Goal: Book appointment/travel/reservation

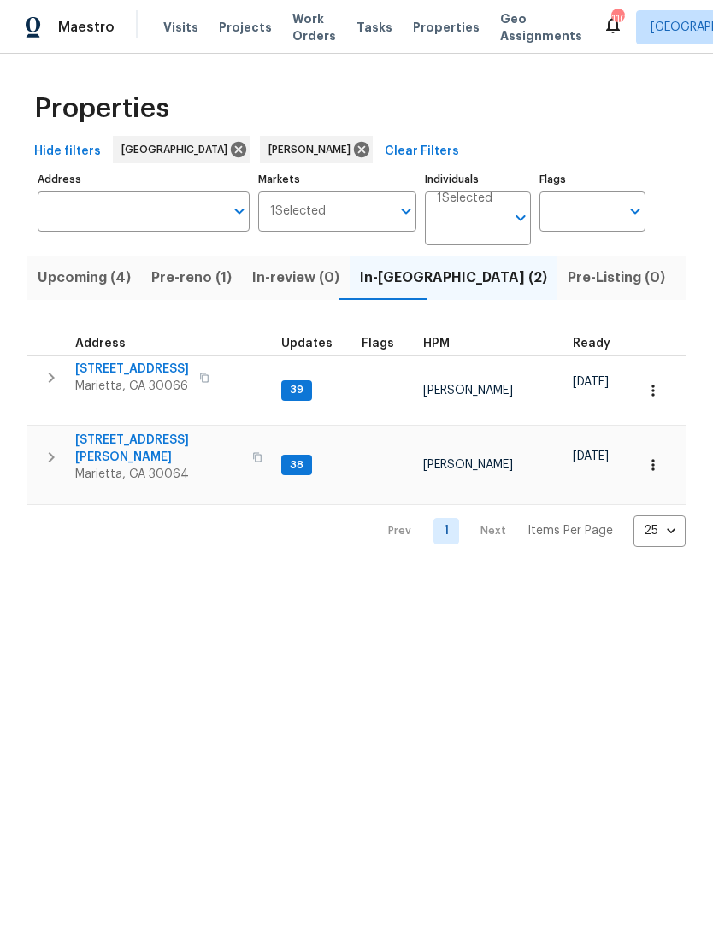
click at [426, 21] on span "Properties" at bounding box center [446, 27] width 67 height 17
click at [174, 27] on span "Visits" at bounding box center [180, 27] width 35 height 17
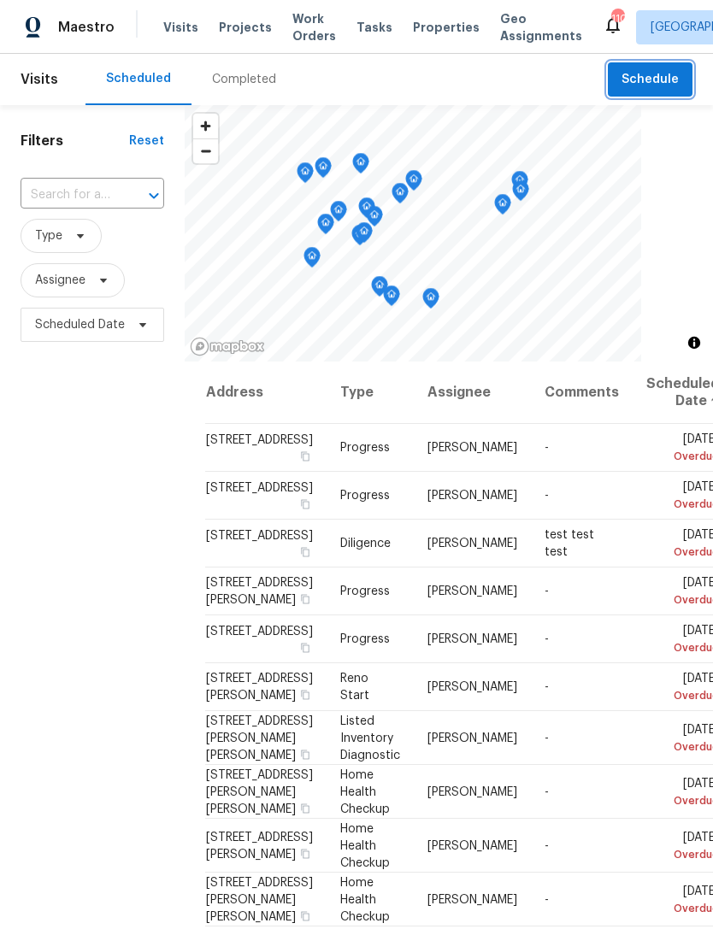
click at [668, 74] on span "Schedule" at bounding box center [650, 79] width 57 height 21
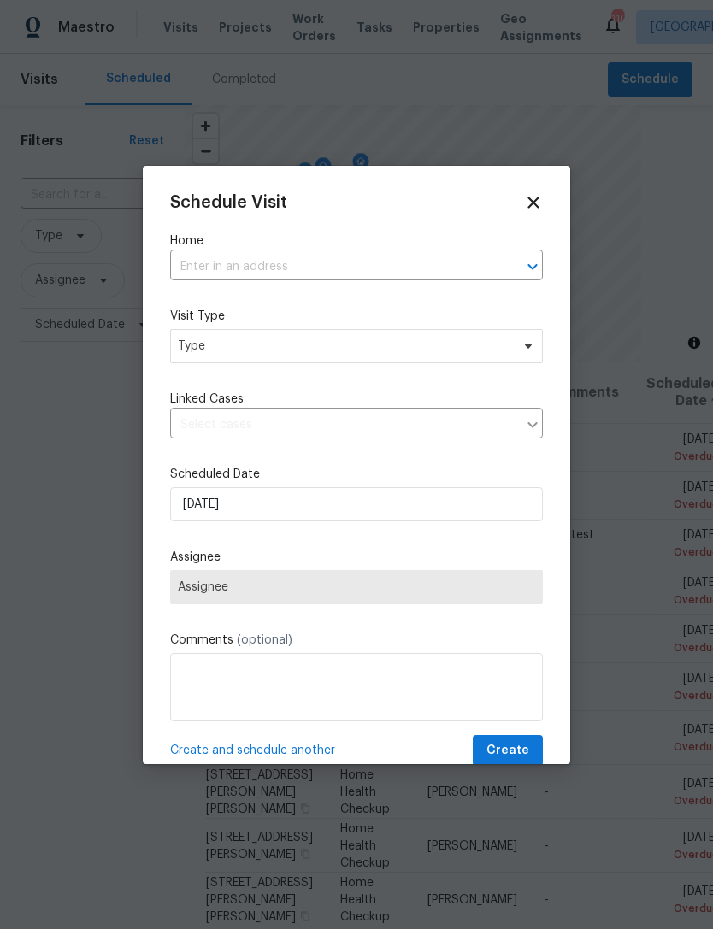
click at [317, 272] on input "text" at bounding box center [332, 267] width 325 height 27
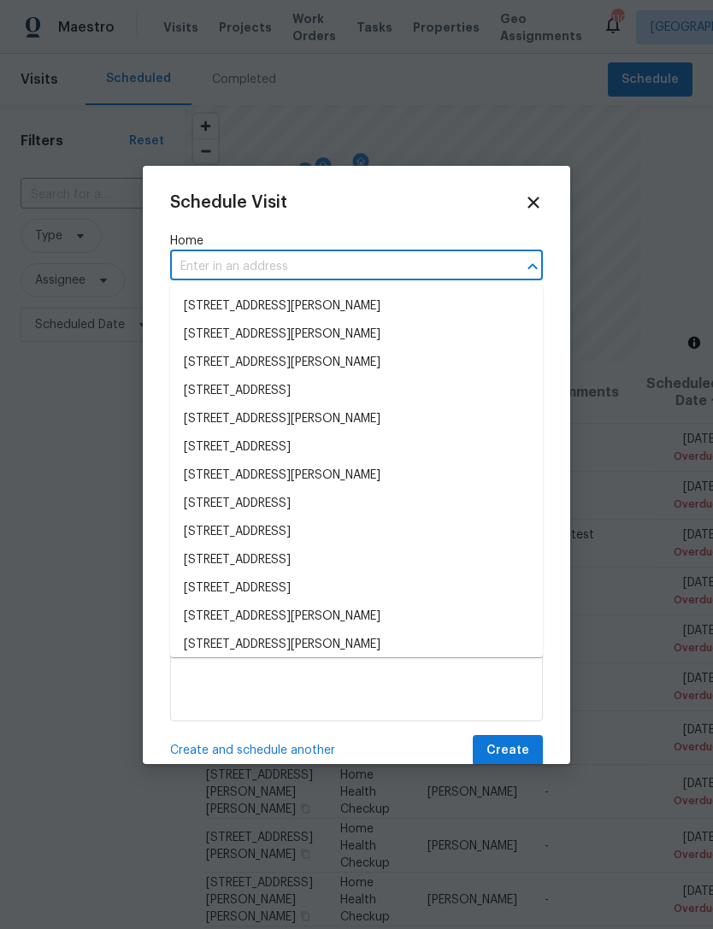
click at [311, 273] on input "text" at bounding box center [332, 267] width 325 height 27
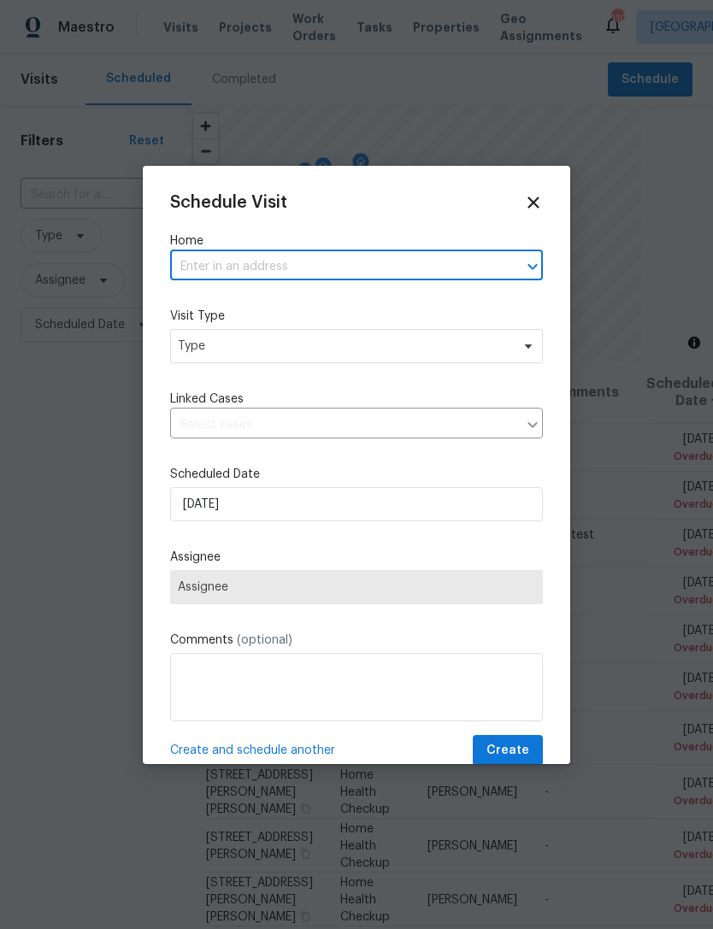
paste input "135 Birch Hollow Trl NW, Marietta, GA 30064 - IPW, Wednesday, Sep 10 · 12–2 PM"
type input "135 Birch Hollow Trl NW, Marietta, GA 30064"
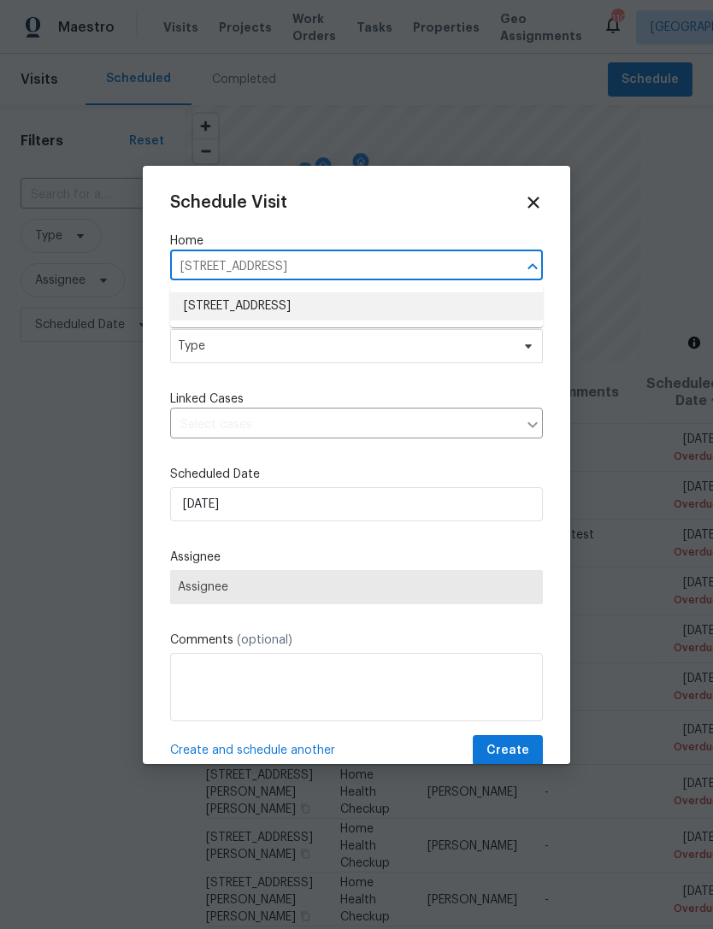
click at [412, 305] on li "135 Birch Hollow Trl NW, Marietta, GA 30064" at bounding box center [356, 306] width 373 height 28
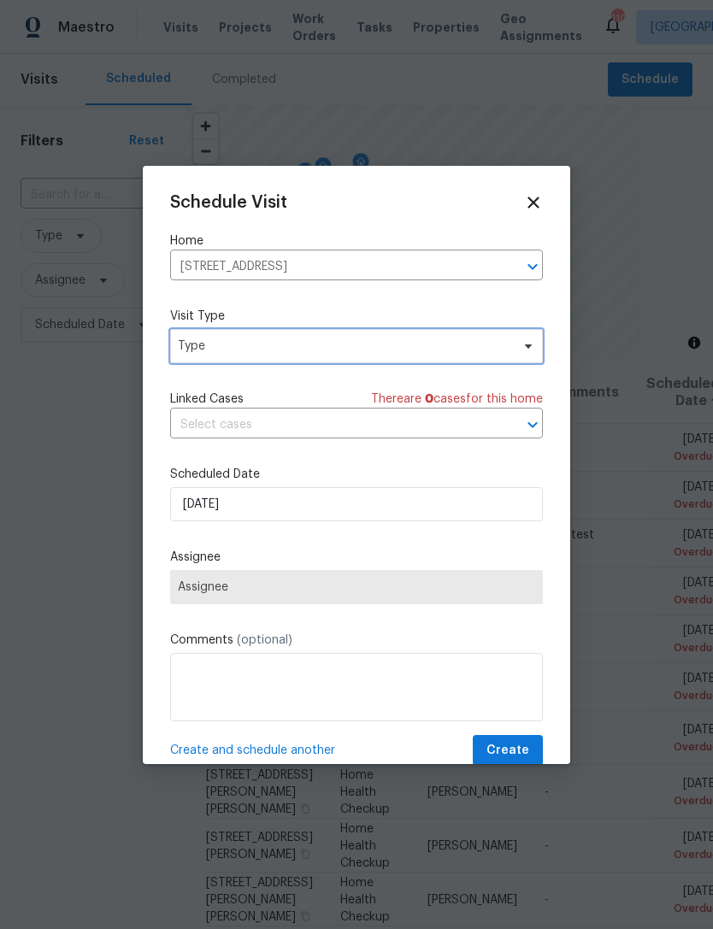
click at [299, 358] on span "Type" at bounding box center [356, 346] width 373 height 34
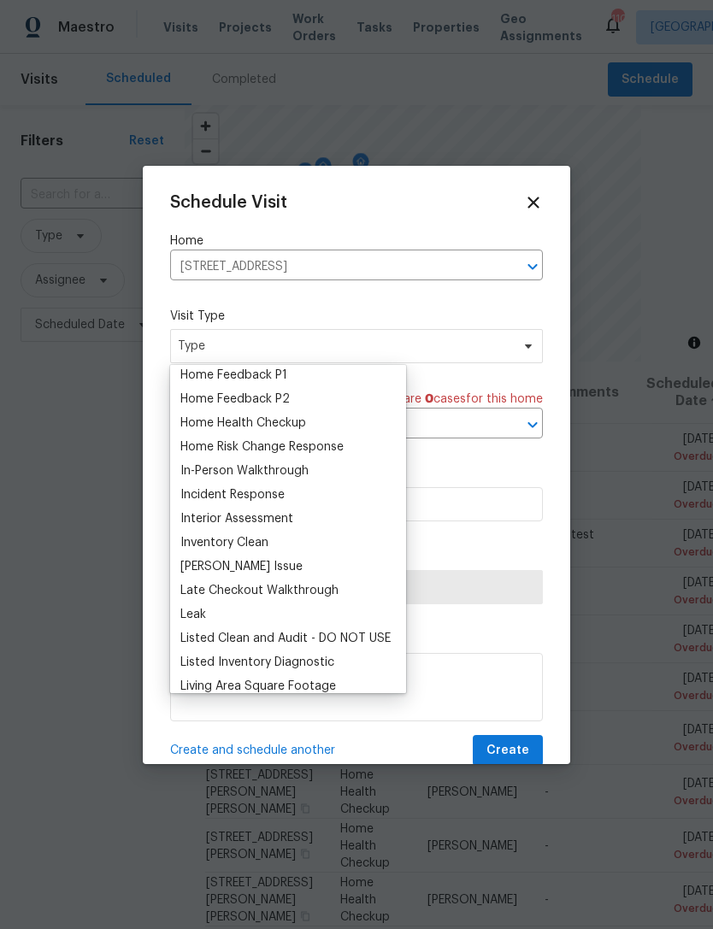
scroll to position [557, 0]
click at [285, 471] on div "In-Person Walkthrough" at bounding box center [244, 470] width 128 height 17
type input "09/10/2025 8:35 am"
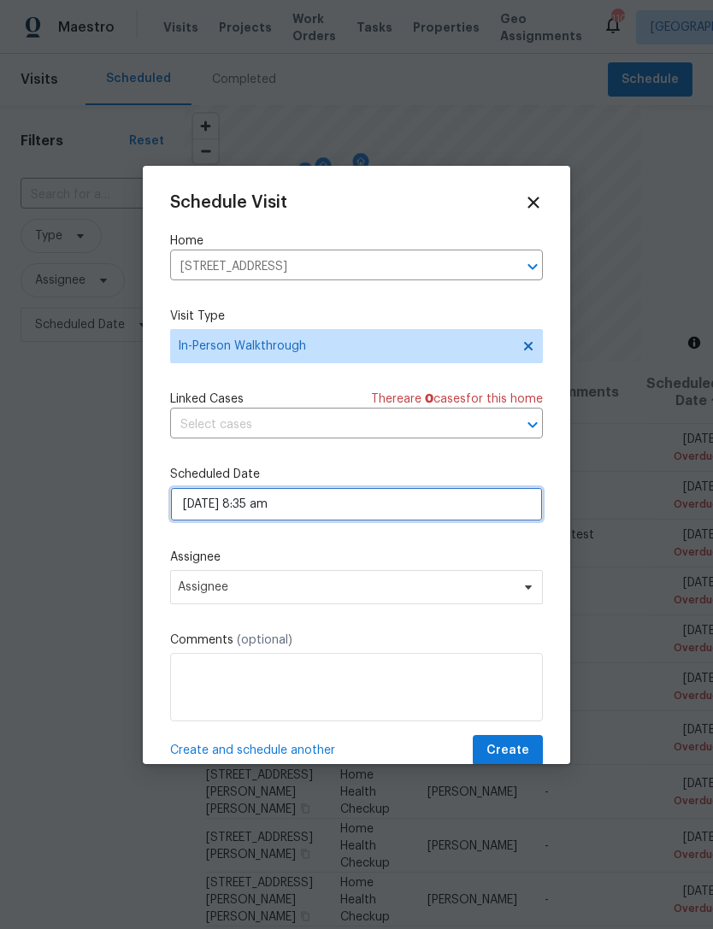
click at [282, 510] on input "09/10/2025 8:35 am" at bounding box center [356, 504] width 373 height 34
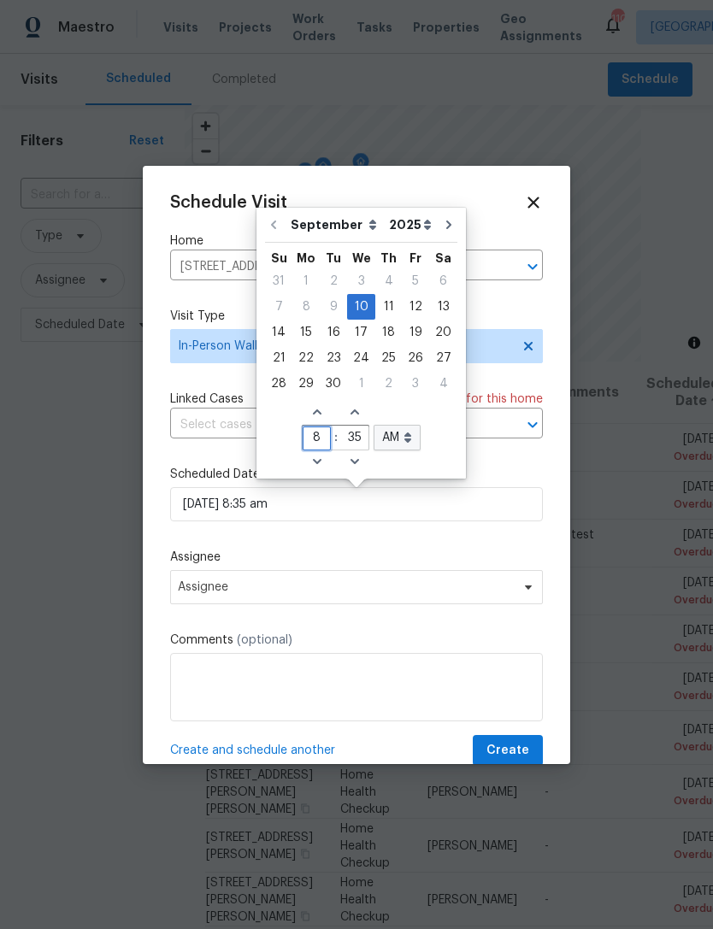
click at [319, 439] on input "8" at bounding box center [317, 439] width 28 height 24
type input "2"
click at [362, 441] on input "35" at bounding box center [354, 439] width 28 height 24
type input "09/10/2025 2:35 am"
type input "2"
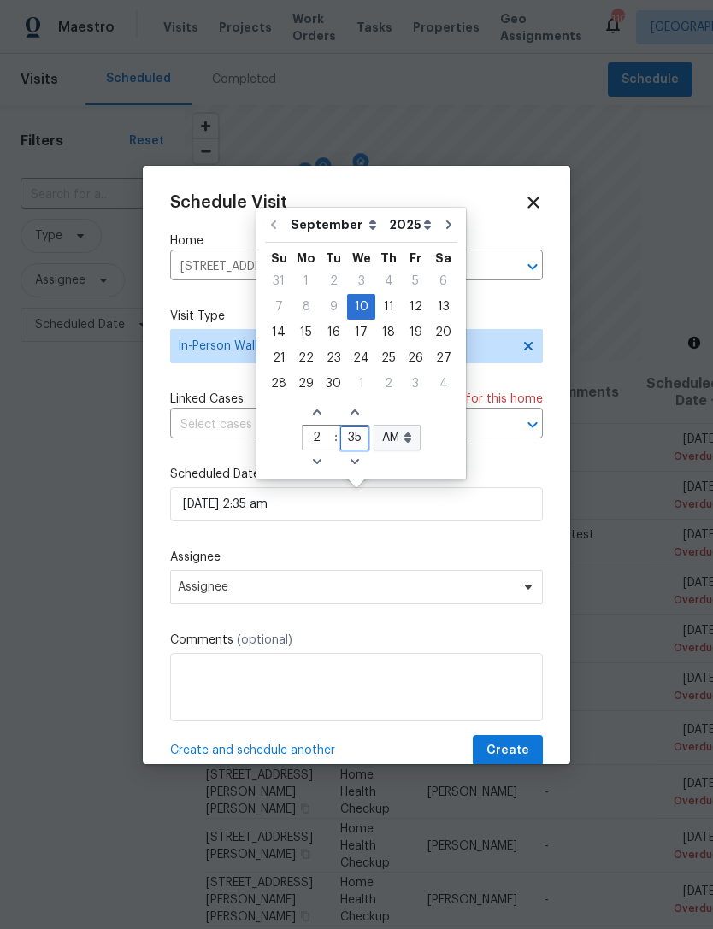
type input "3"
click at [542, 194] on icon at bounding box center [533, 202] width 19 height 19
type input "35"
